Goal: Task Accomplishment & Management: Manage account settings

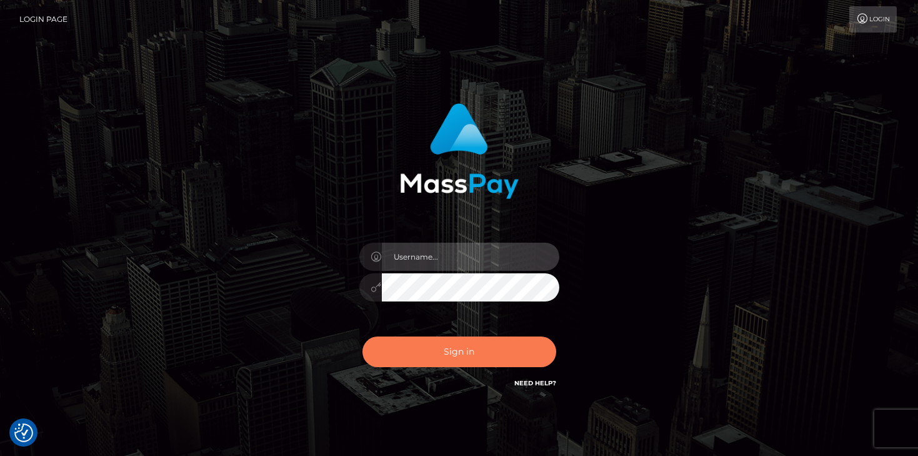
type input "mariolabugaj"
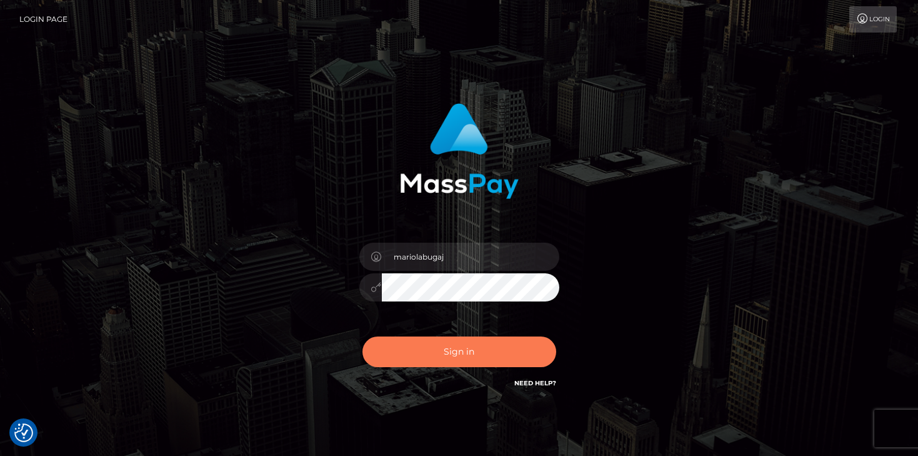
click at [474, 356] on button "Sign in" at bounding box center [460, 351] width 194 height 31
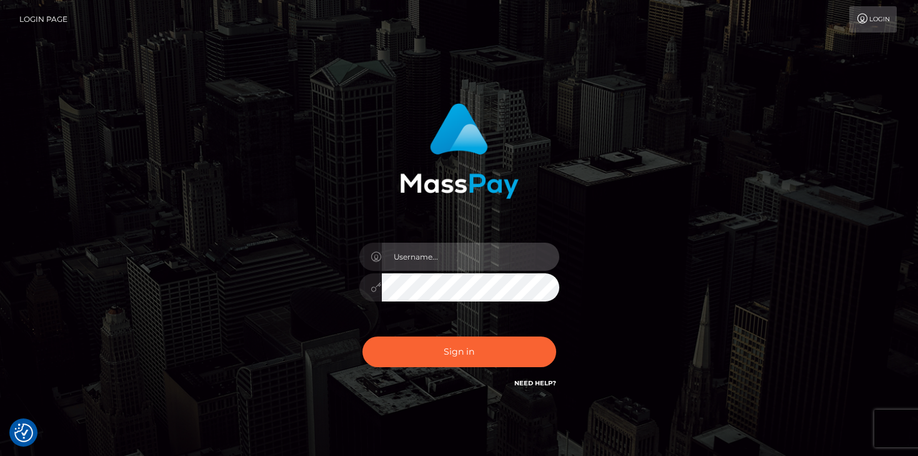
type input "mariolabugaj"
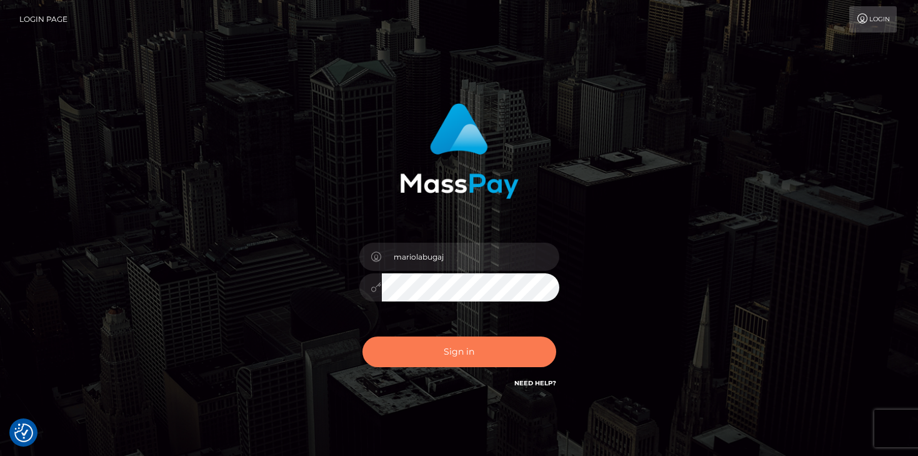
drag, startPoint x: 0, startPoint y: 0, endPoint x: 475, endPoint y: 356, distance: 593.5
click at [475, 356] on button "Sign in" at bounding box center [460, 351] width 194 height 31
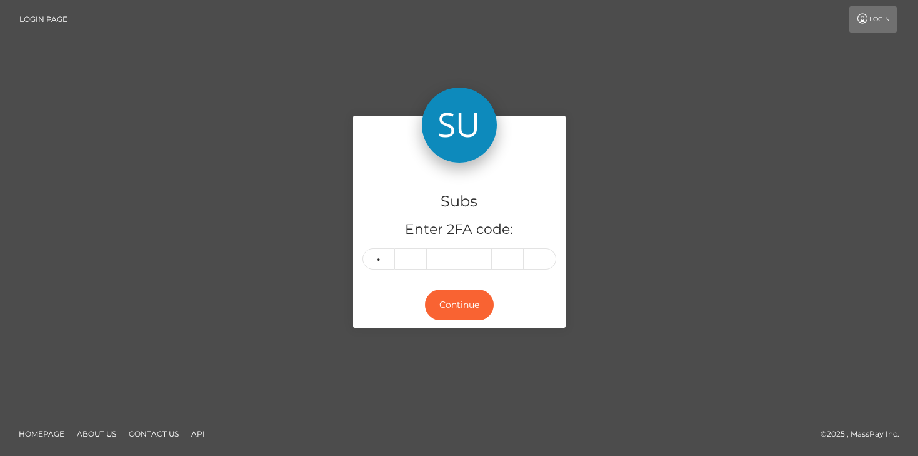
type input "6"
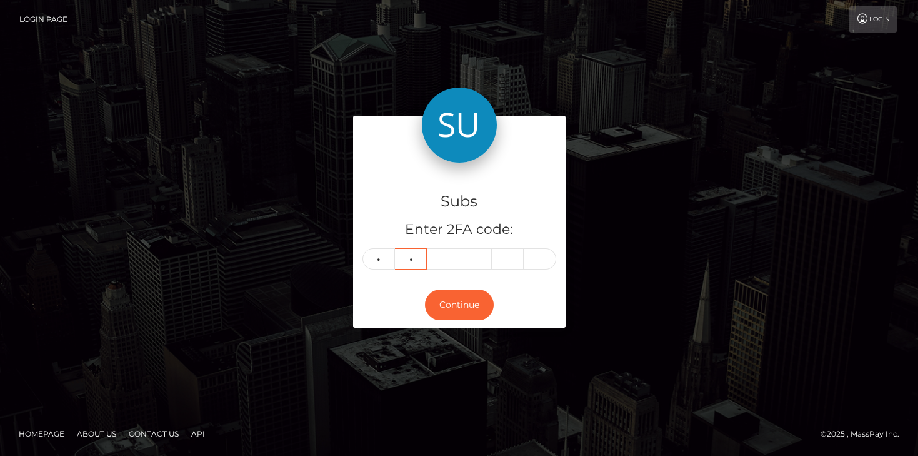
type input "2"
type input "6"
type input "3"
type input "1"
